Goal: Check status: Check status

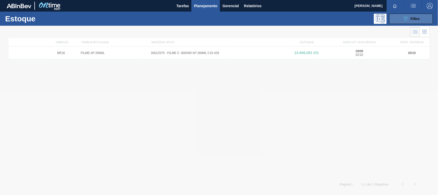
click at [404, 18] on icon "089F7B8B-B2A5-4AFE-B5C0-19BA573D28AC" at bounding box center [406, 19] width 6 height 6
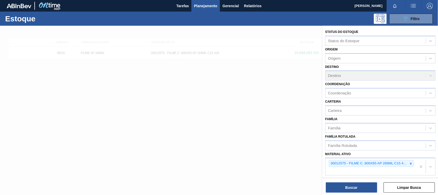
click at [409, 163] on icon at bounding box center [411, 164] width 4 height 4
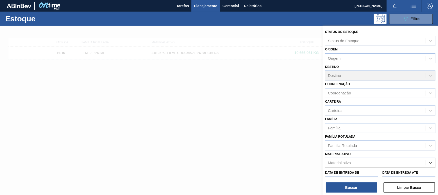
paste ativo "30034180"
type ativo "30034180"
click at [376, 170] on div "No options" at bounding box center [380, 175] width 110 height 11
click at [346, 164] on ativo "30034180" at bounding box center [337, 163] width 18 height 4
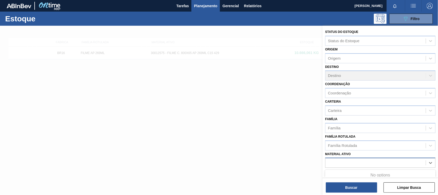
click at [348, 162] on div "30034180" at bounding box center [376, 162] width 100 height 7
click at [348, 162] on div "Material ativo" at bounding box center [339, 163] width 23 height 4
paste ativo "30034180"
type ativo "30034180"
click at [411, 164] on icon at bounding box center [411, 164] width 4 height 4
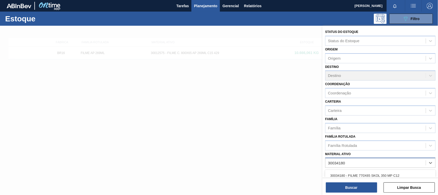
click at [359, 173] on div "30034180 - FILME 770X65 SKOL 350 MP C12" at bounding box center [380, 176] width 110 height 10
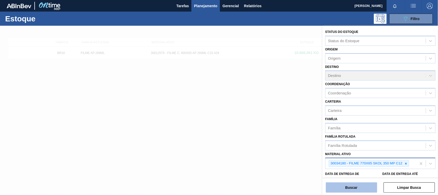
click at [358, 186] on button "Buscar" at bounding box center [351, 187] width 51 height 10
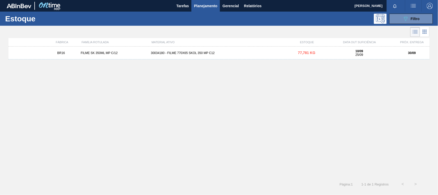
click at [258, 55] on div "BR16 FILME SK 350ML MP C/12 30034180 - FILME 770X65 SKOL 350 MP C12 77,781 KG 1…" at bounding box center [219, 52] width 422 height 13
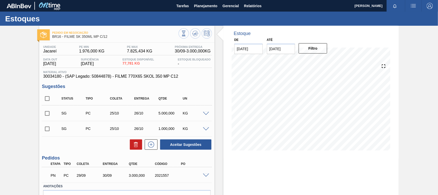
click at [205, 175] on span at bounding box center [206, 175] width 6 height 4
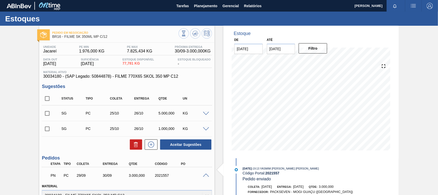
drag, startPoint x: 260, startPoint y: 179, endPoint x: 254, endPoint y: 185, distance: 8.7
click at [260, 179] on span "Pedido enviado" at bounding box center [257, 178] width 28 height 4
